Goal: Information Seeking & Learning: Find contact information

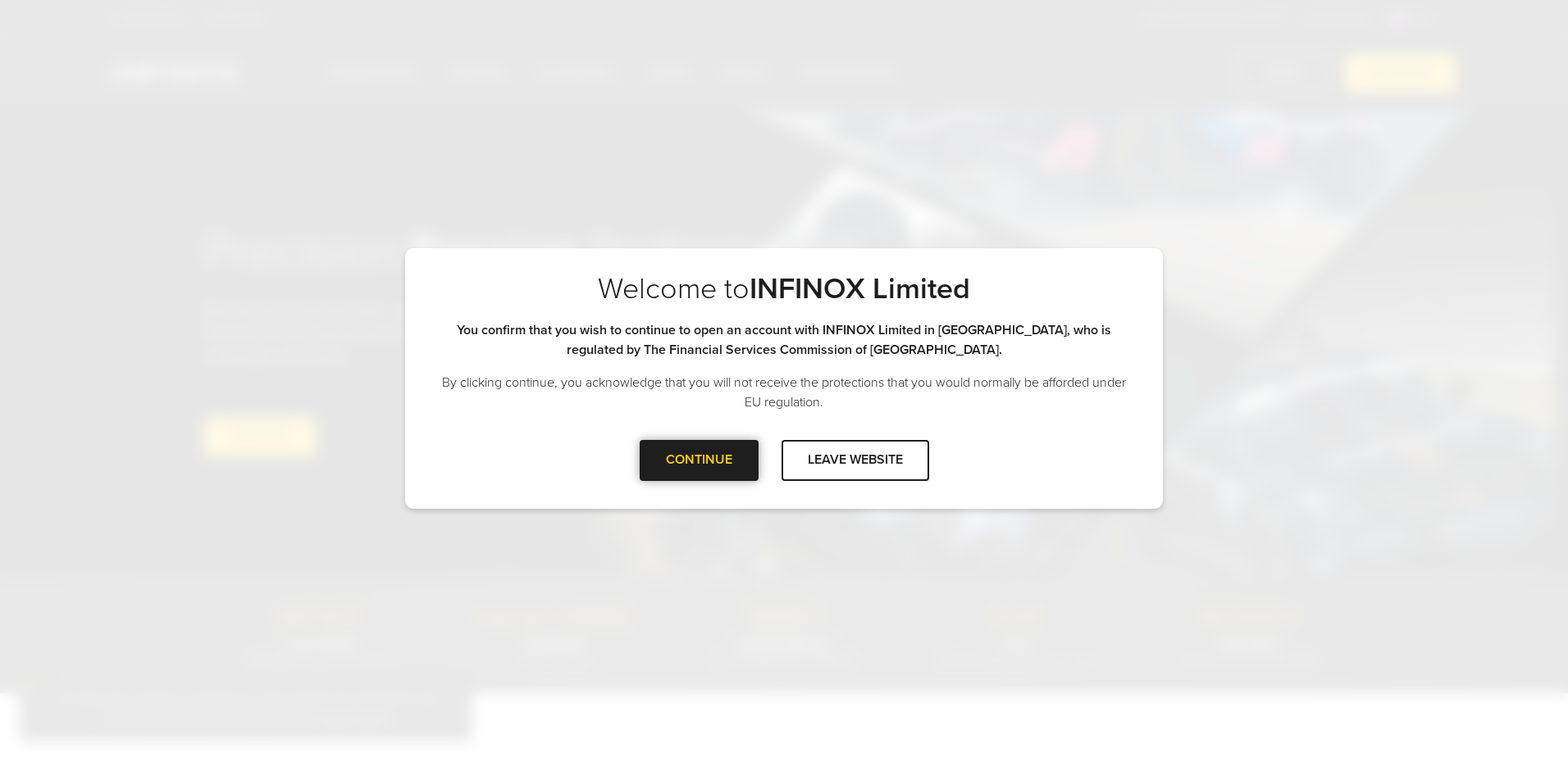
click at [709, 454] on div "CONTINUE" at bounding box center [699, 461] width 119 height 40
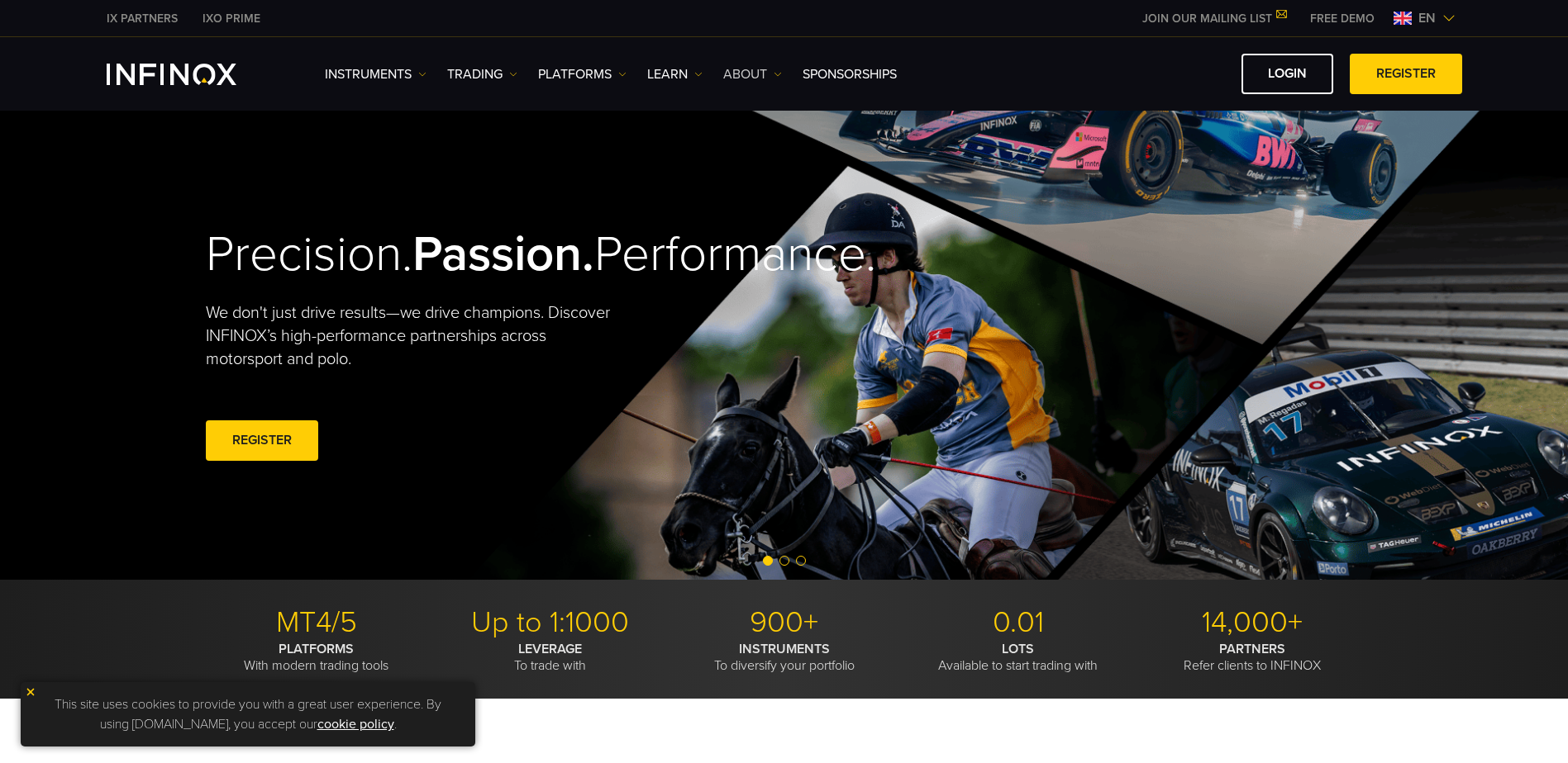
click at [780, 77] on img at bounding box center [777, 74] width 8 height 8
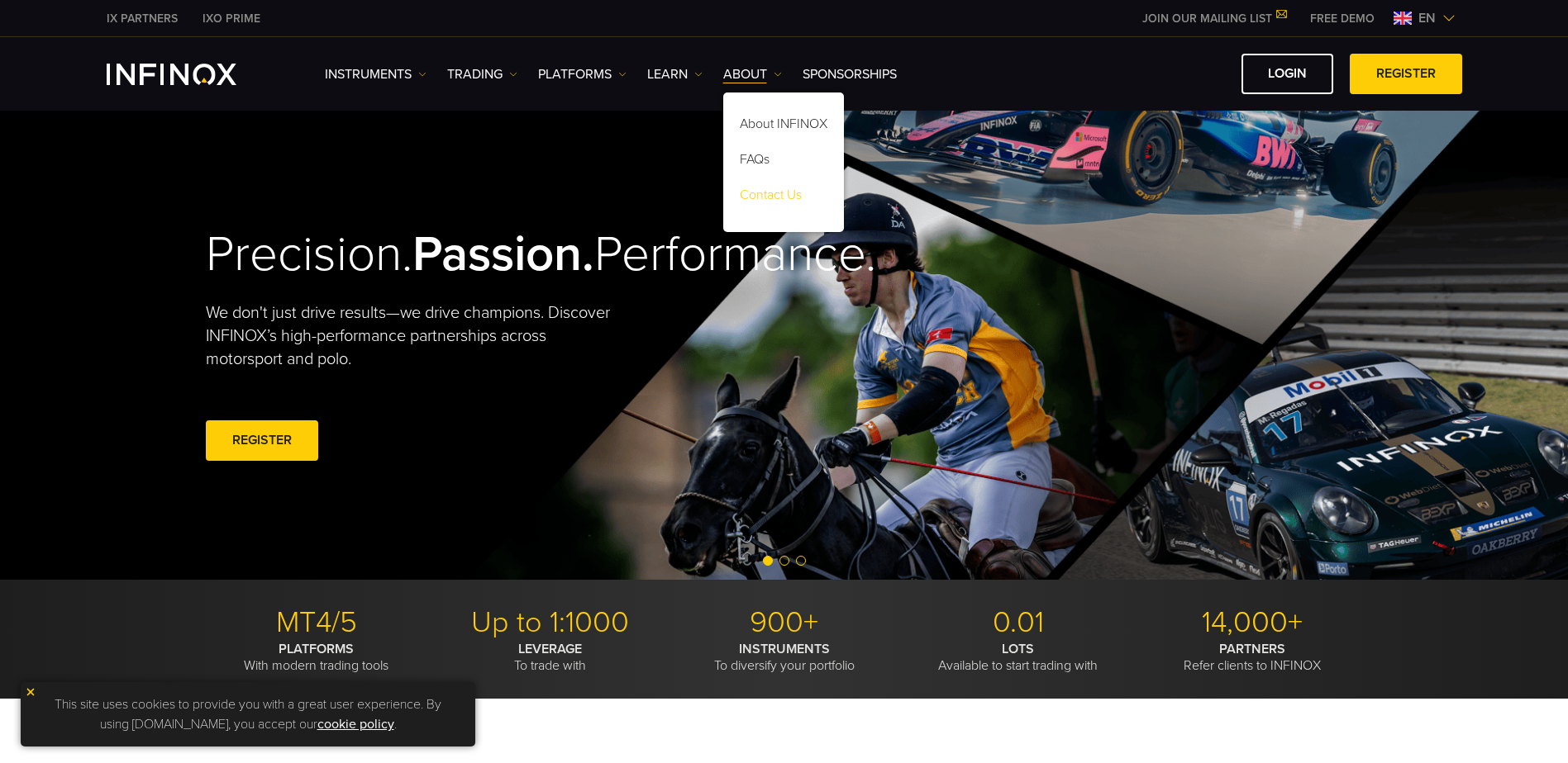
click at [772, 186] on link "Contact Us" at bounding box center [784, 197] width 121 height 35
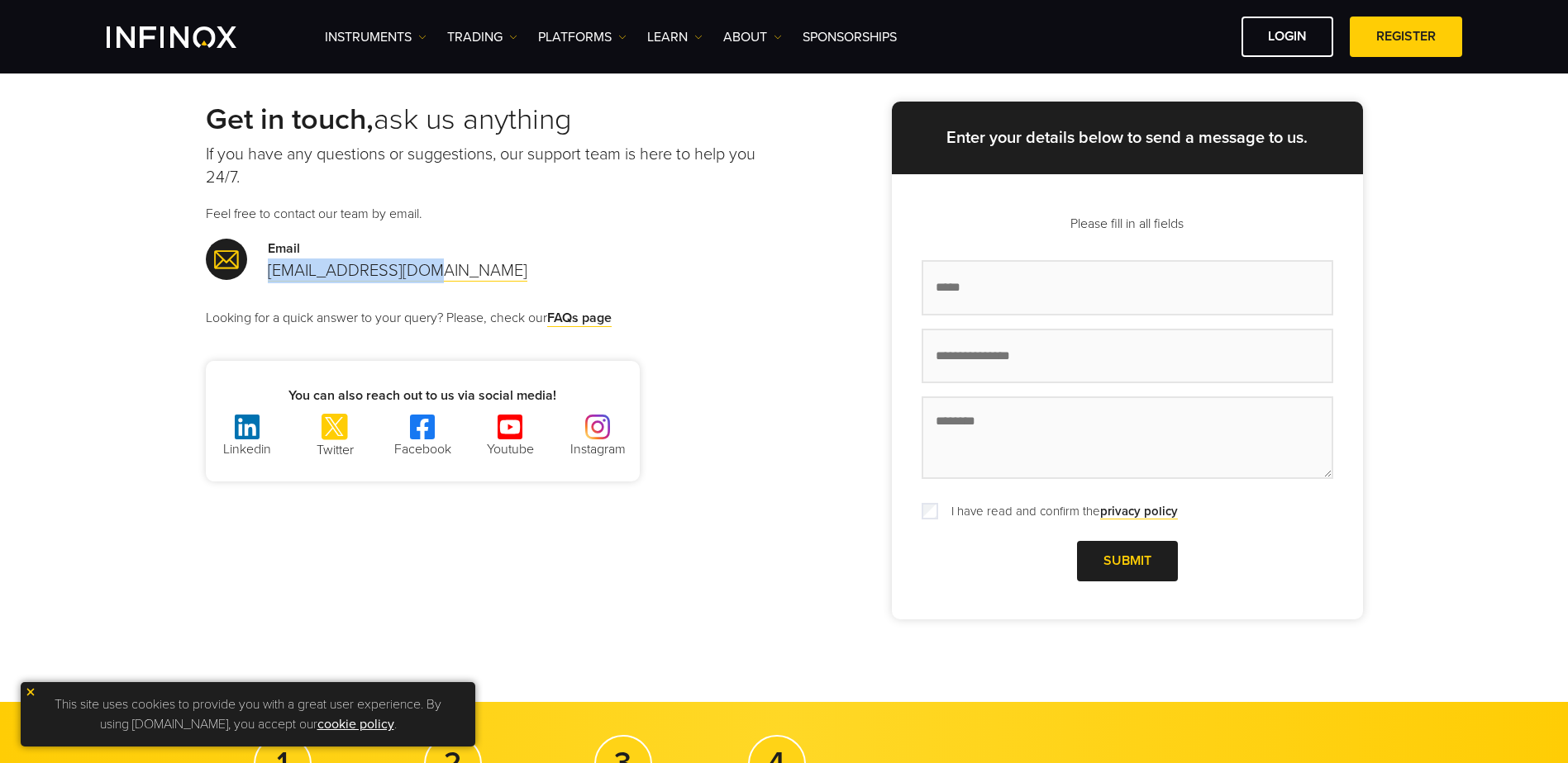
drag, startPoint x: 427, startPoint y: 259, endPoint x: 261, endPoint y: 272, distance: 166.5
click at [261, 272] on div "Email [EMAIL_ADDRESS][DOMAIN_NAME]" at bounding box center [495, 261] width 578 height 45
copy link "[EMAIL_ADDRESS][DOMAIN_NAME]"
